Goal: Information Seeking & Learning: Learn about a topic

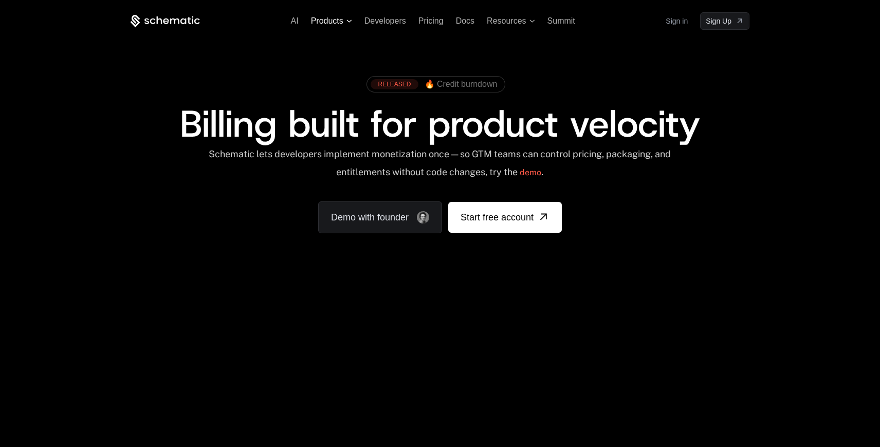
click at [346, 21] on span "Products" at bounding box center [331, 20] width 41 height 9
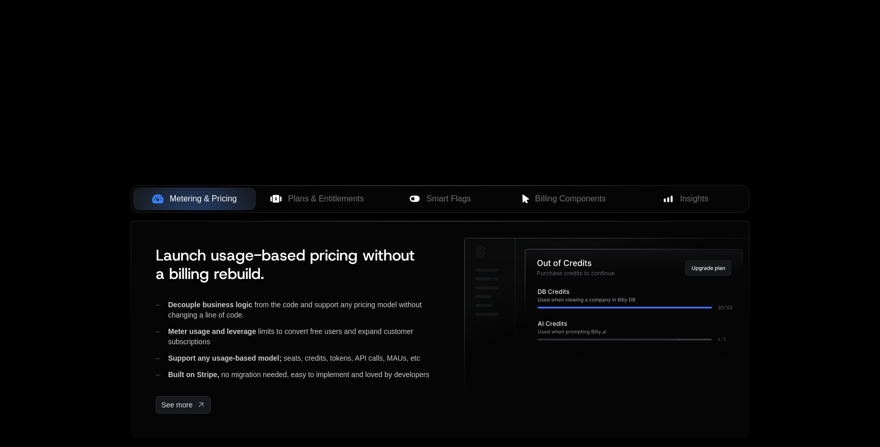
scroll to position [284, 0]
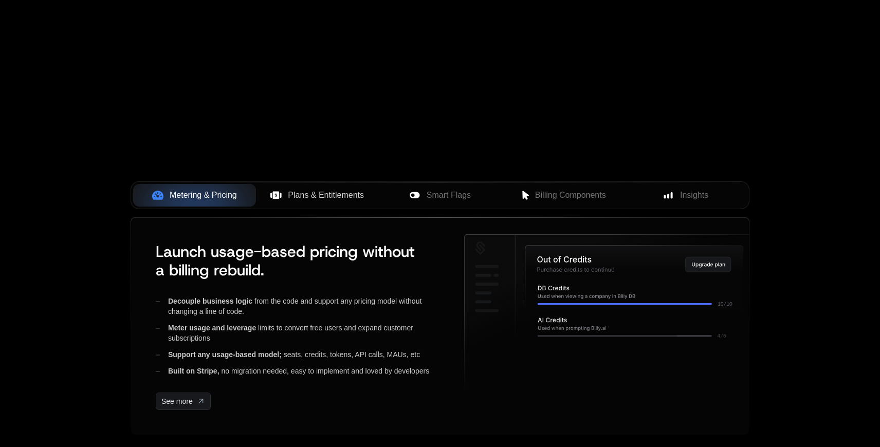
click at [306, 197] on span "Plans & Entitlements" at bounding box center [326, 195] width 76 height 12
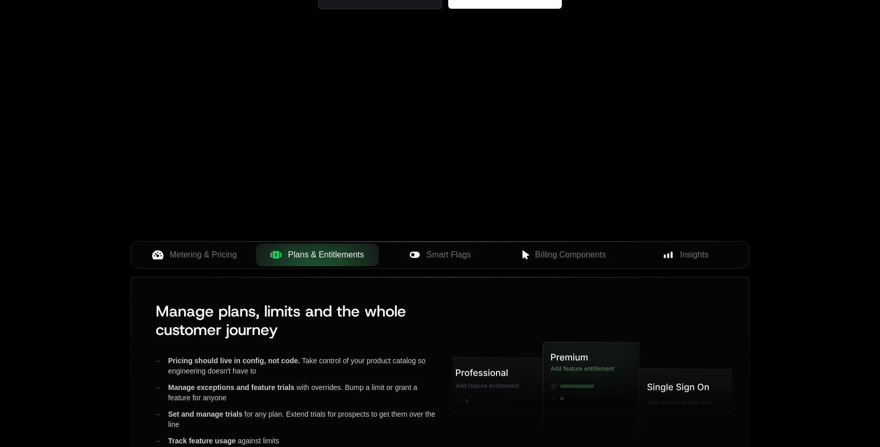
scroll to position [0, 0]
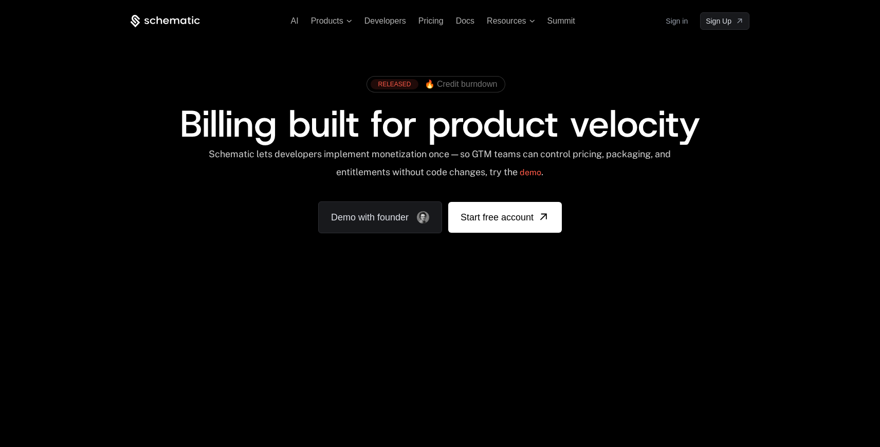
click at [430, 26] on div "AI Products Developers Pricing Docs Resources Summit Sign in Sign Up" at bounding box center [440, 20] width 619 height 17
click at [431, 17] on span "Pricing" at bounding box center [431, 20] width 25 height 9
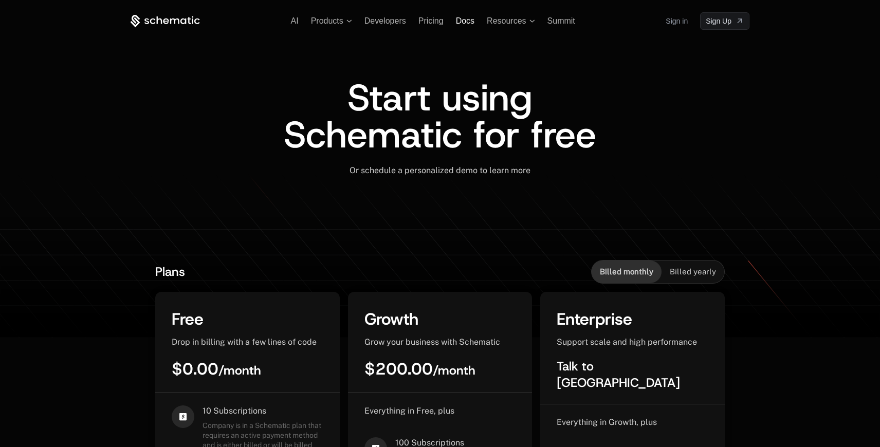
click at [469, 25] on span "Docs" at bounding box center [465, 20] width 19 height 9
